Goal: Transaction & Acquisition: Subscribe to service/newsletter

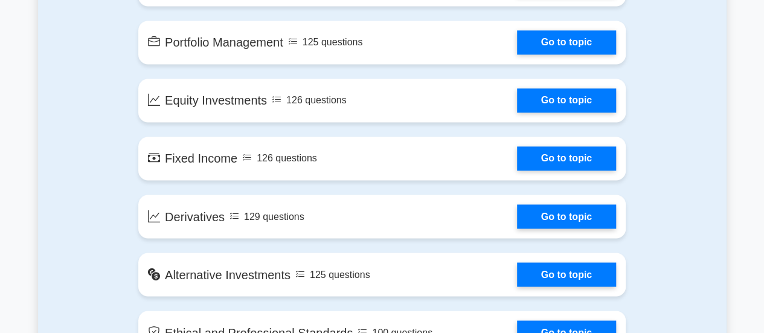
scroll to position [945, 0]
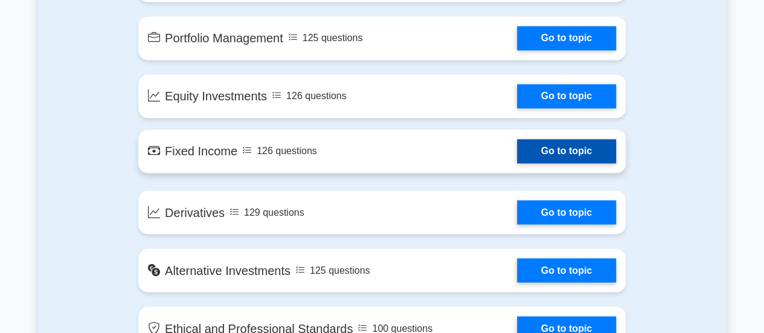
click at [523, 159] on link "Go to topic" at bounding box center [566, 151] width 99 height 24
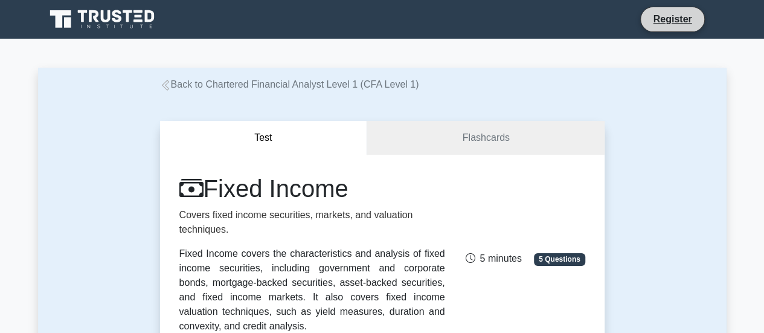
click at [660, 30] on li "Register" at bounding box center [672, 19] width 64 height 25
click at [86, 17] on icon at bounding box center [103, 19] width 116 height 23
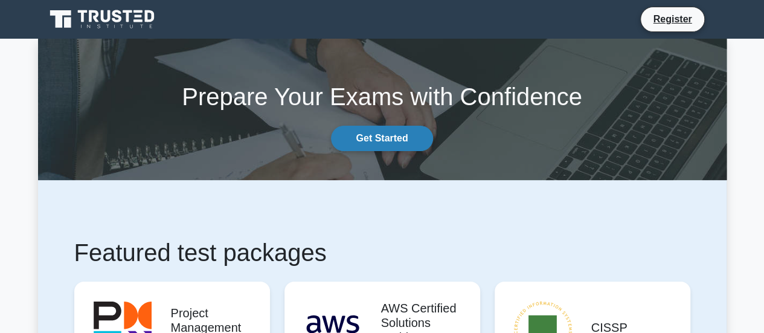
click at [376, 132] on link "Get Started" at bounding box center [381, 138] width 101 height 25
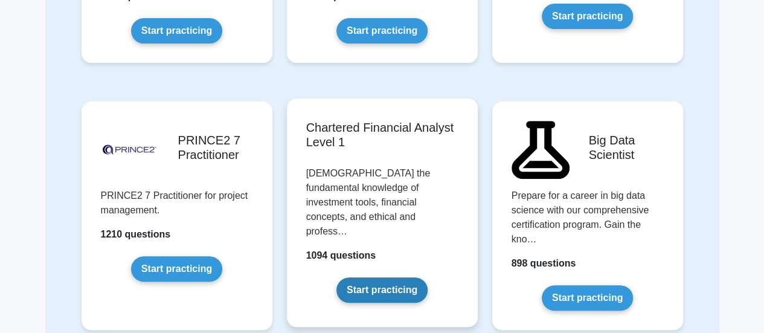
scroll to position [2465, 0]
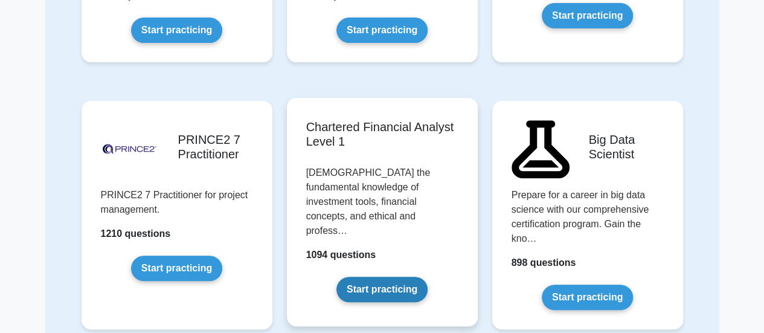
click at [371, 276] on link "Start practicing" at bounding box center [381, 288] width 91 height 25
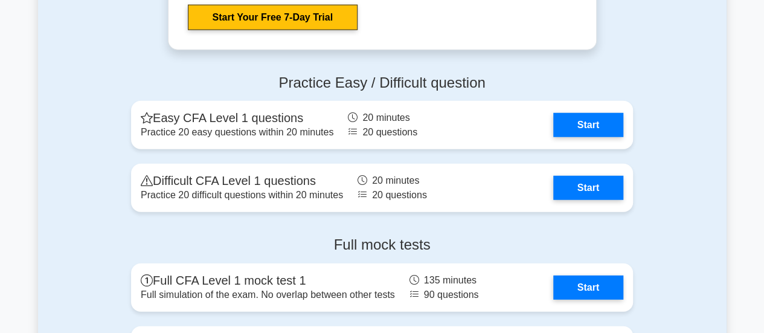
scroll to position [1523, 0]
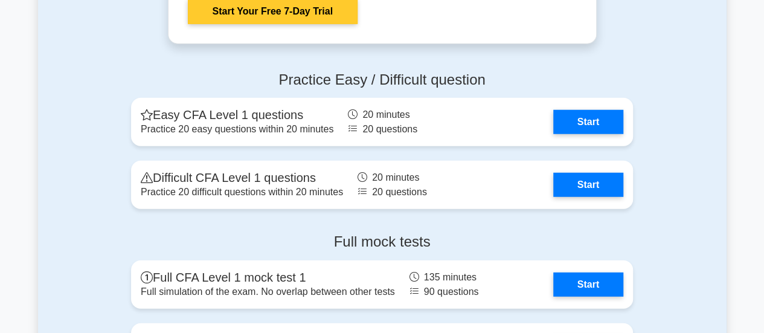
click at [308, 5] on link "Start Your Free 7-Day Trial" at bounding box center [273, 11] width 170 height 25
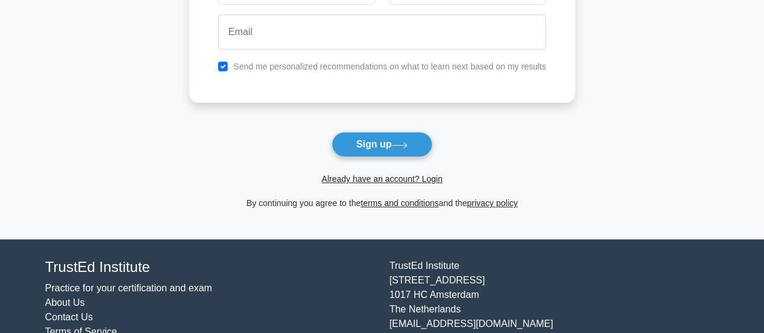
scroll to position [197, 0]
